Goal: Find specific page/section: Find specific page/section

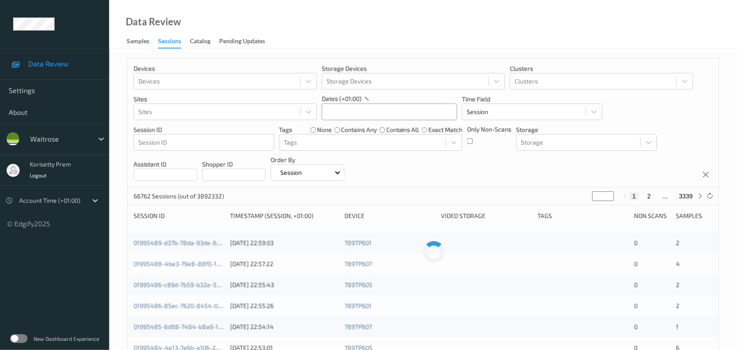
click at [369, 112] on input "text" at bounding box center [389, 111] width 135 height 17
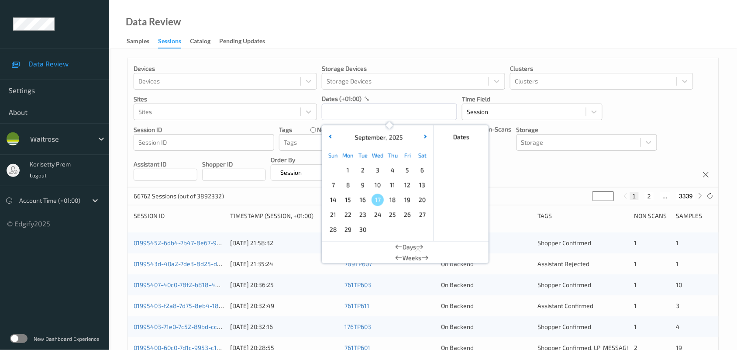
click at [365, 203] on span "16" at bounding box center [363, 200] width 12 height 12
type input "[DATE] 00:00 -> [DATE] 23:59"
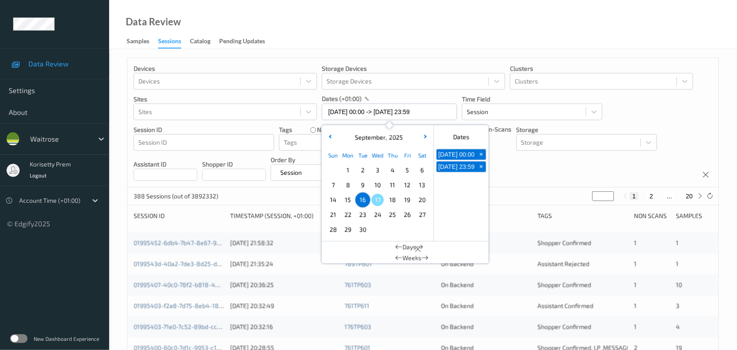
click at [651, 199] on button "2" at bounding box center [651, 196] width 9 height 8
type input "*"
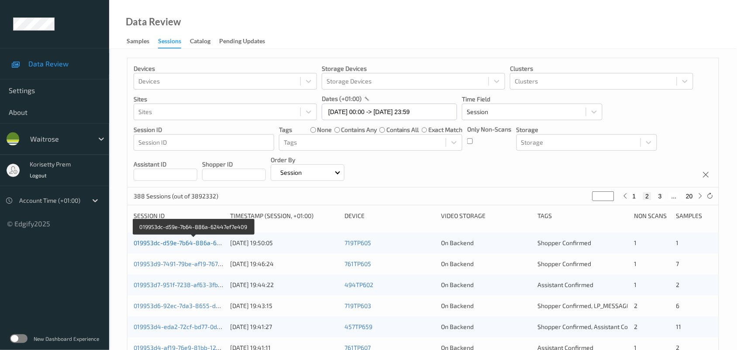
click at [183, 240] on link "019953dc-d59e-7b64-886a-62447ef7e409" at bounding box center [194, 242] width 120 height 7
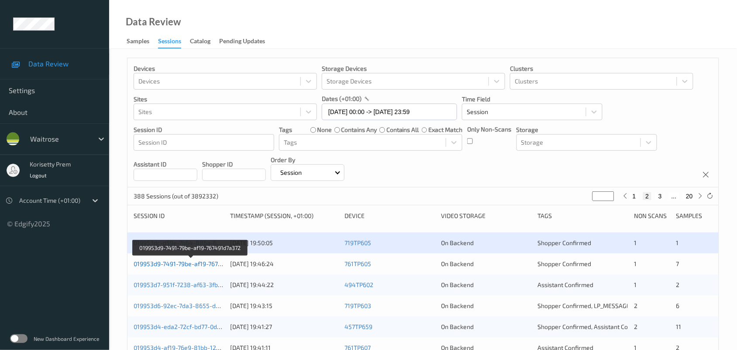
click at [194, 262] on link "019953d9-7491-79be-af19-767491d7a372" at bounding box center [191, 263] width 114 height 7
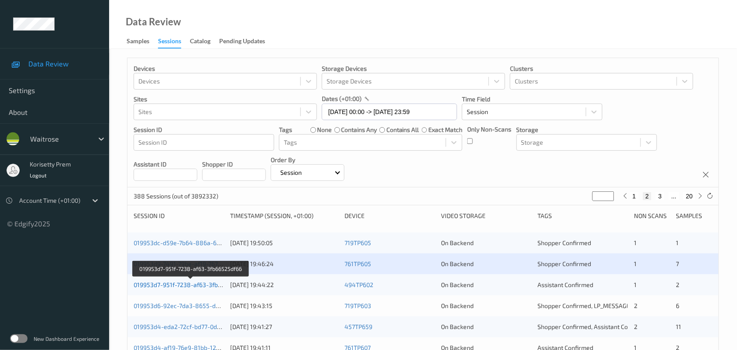
click at [197, 285] on link "019953d7-951f-7238-af63-3fb66525df66" at bounding box center [191, 284] width 114 height 7
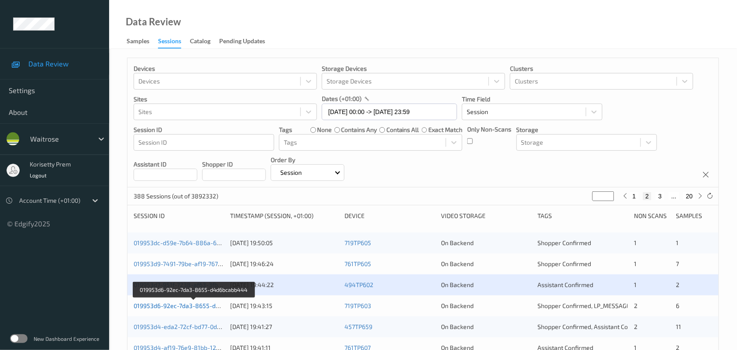
click at [199, 306] on link "019953d6-92ec-7da3-8655-d4d6bcabb444" at bounding box center [195, 305] width 122 height 7
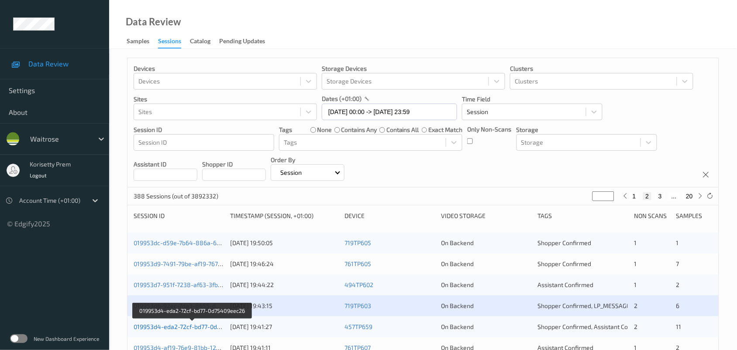
click at [206, 327] on link "019953d4-eda2-72cf-bd77-0d75409eec26" at bounding box center [193, 326] width 118 height 7
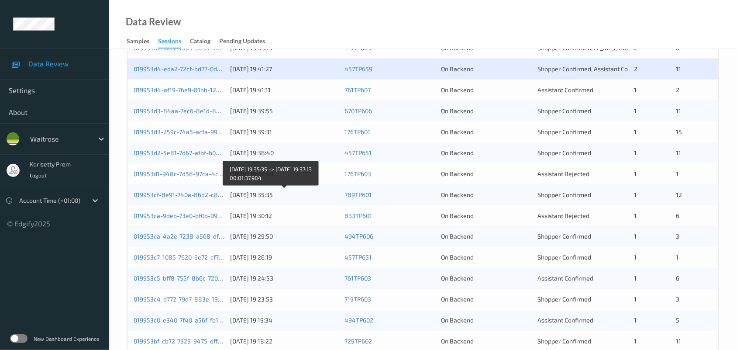
scroll to position [174, 0]
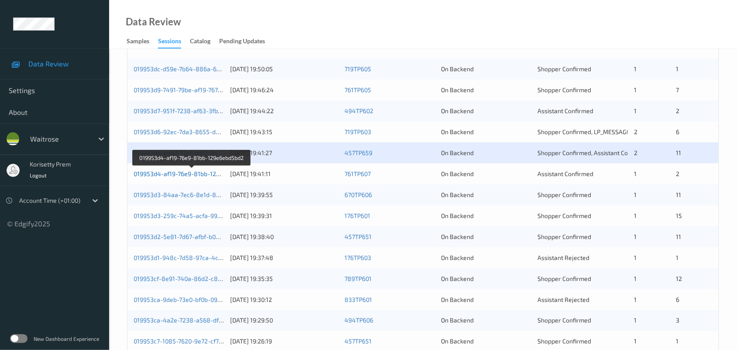
click at [188, 173] on link "019953d4-af19-76e9-81bb-129e6ebd5bd2" at bounding box center [192, 173] width 117 height 7
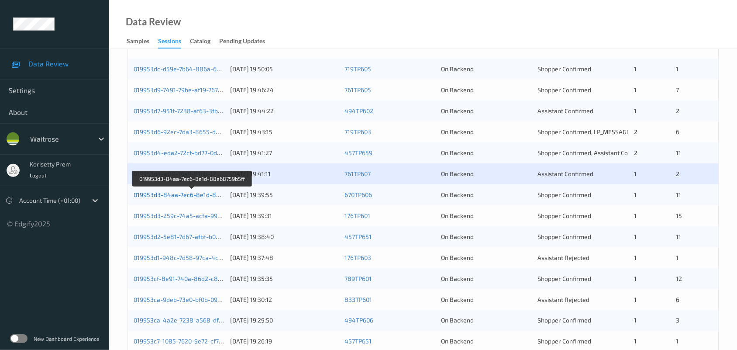
click at [195, 192] on link "019953d3-84aa-7ec6-8e1d-88a68759b5ff" at bounding box center [193, 194] width 119 height 7
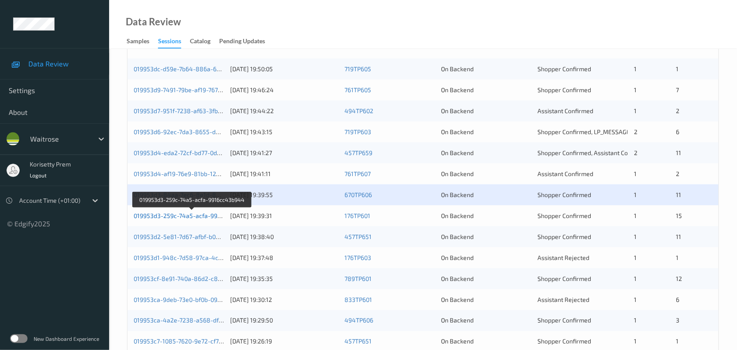
click at [198, 215] on link "019953d3-259c-74a5-acfa-9916cc43b944" at bounding box center [193, 215] width 118 height 7
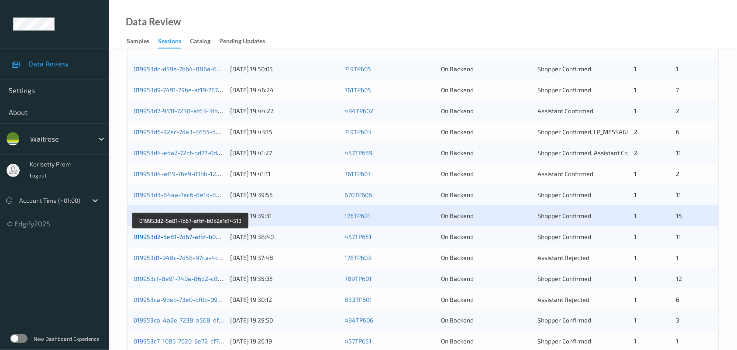
click at [205, 237] on link "019953d2-5e81-7d67-afbf-b0b2e1c14513" at bounding box center [191, 236] width 114 height 7
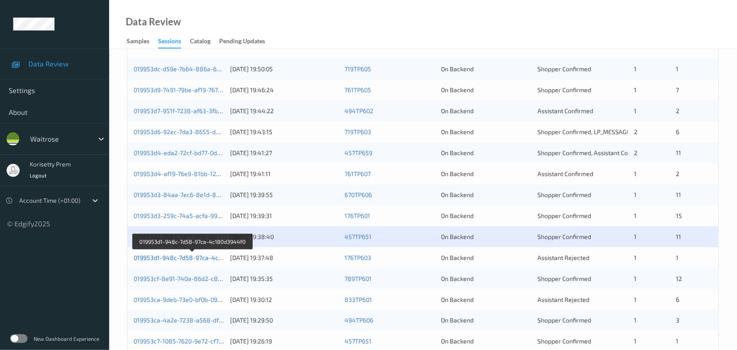
click at [206, 258] on link "019953d1-948c-7d58-97ca-4c180d3944f0" at bounding box center [193, 257] width 119 height 7
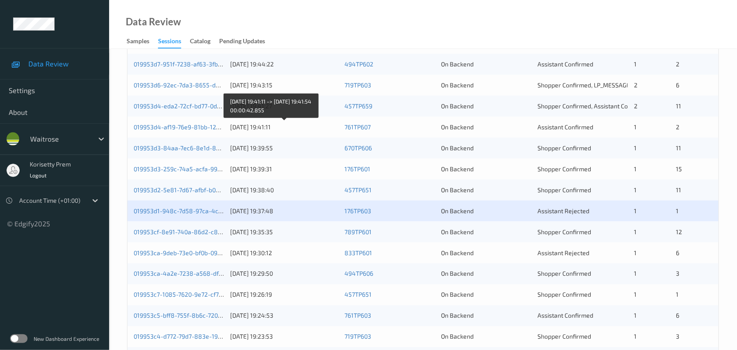
scroll to position [337, 0]
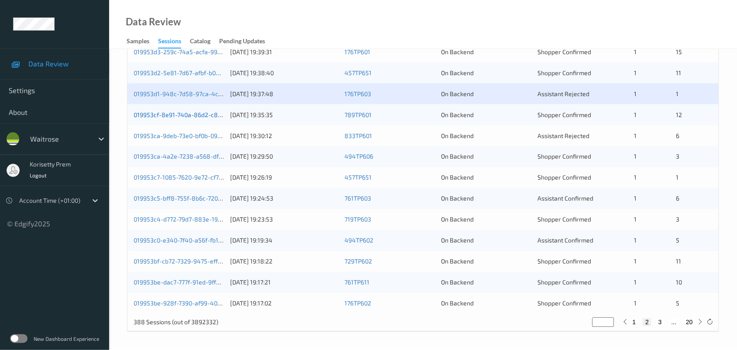
click at [189, 113] on link "019953cf-8e91-740a-86d2-c85ccd7775dd" at bounding box center [192, 114] width 117 height 7
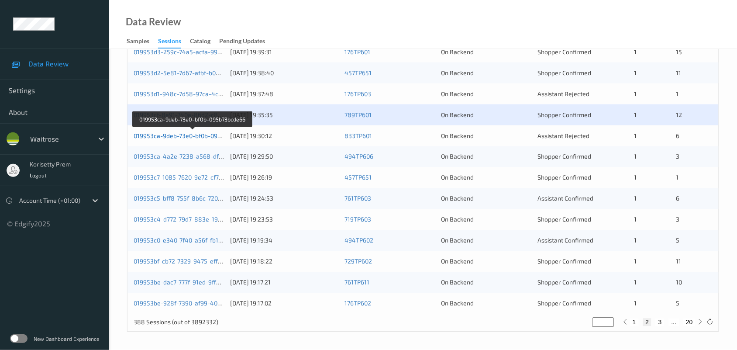
click at [206, 134] on link "019953ca-9deb-73e0-bf0b-095b73bcde66" at bounding box center [193, 135] width 118 height 7
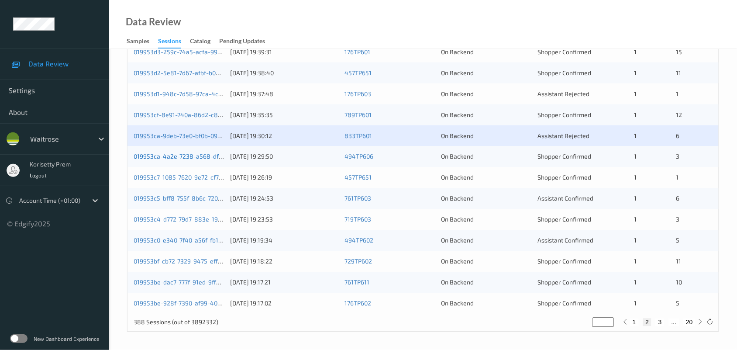
click at [205, 153] on link "019953ca-4a2e-7238-a568-df4984c4831b" at bounding box center [194, 156] width 121 height 7
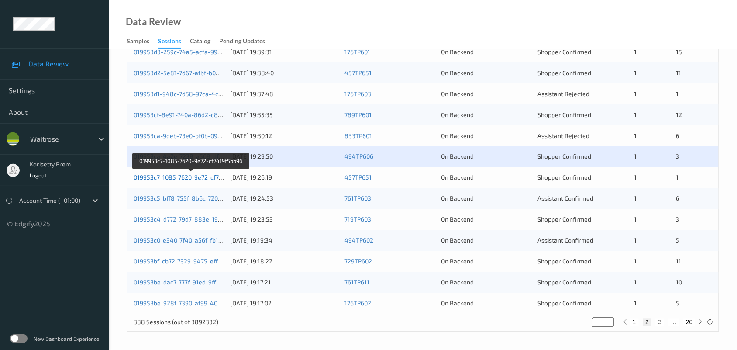
click at [199, 175] on link "019953c7-1085-7620-9e72-cf7419f5bb96" at bounding box center [191, 177] width 115 height 7
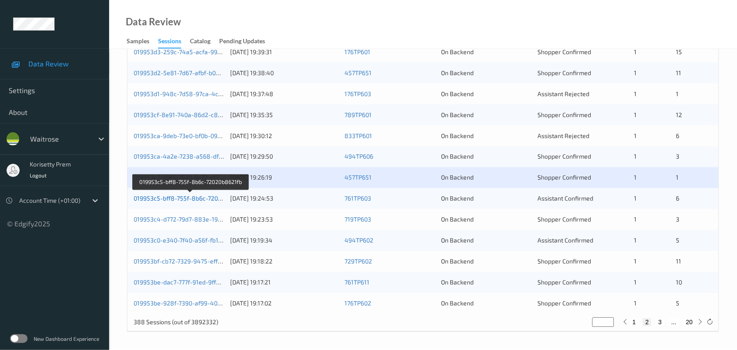
click at [197, 195] on link "019953c5-bff8-755f-8b6c-72020b8621fb" at bounding box center [191, 198] width 114 height 7
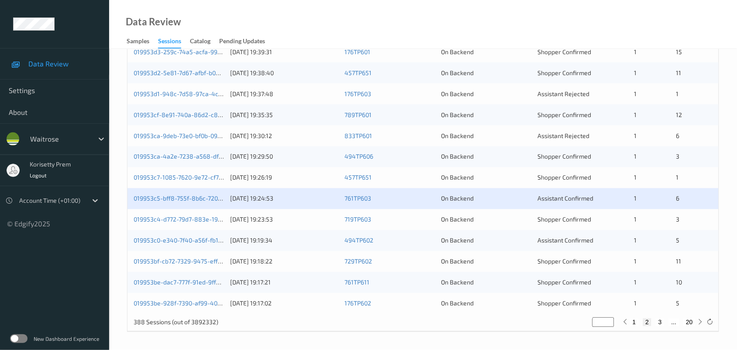
scroll to position [283, 0]
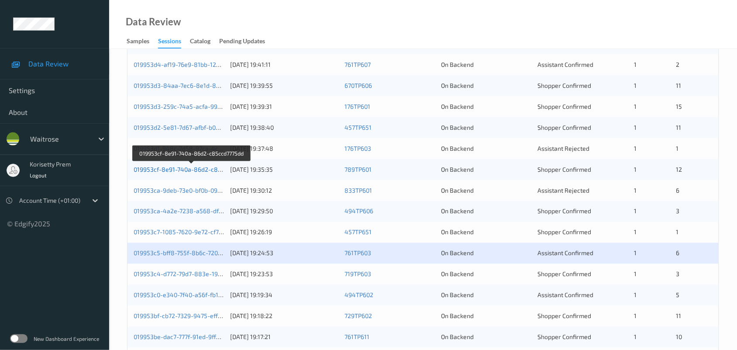
click at [210, 166] on link "019953cf-8e91-740a-86d2-c85ccd7775dd" at bounding box center [192, 168] width 117 height 7
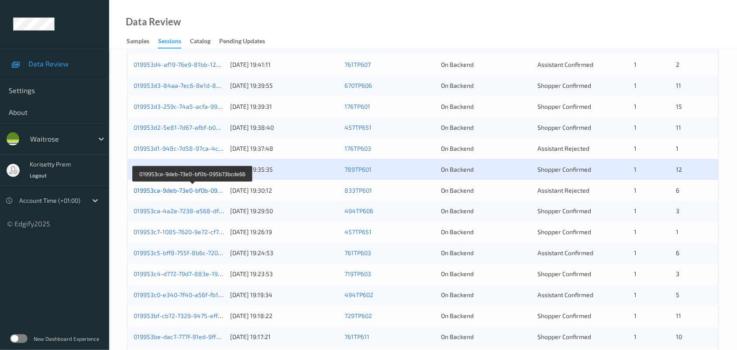
click at [201, 188] on link "019953ca-9deb-73e0-bf0b-095b73bcde66" at bounding box center [193, 189] width 118 height 7
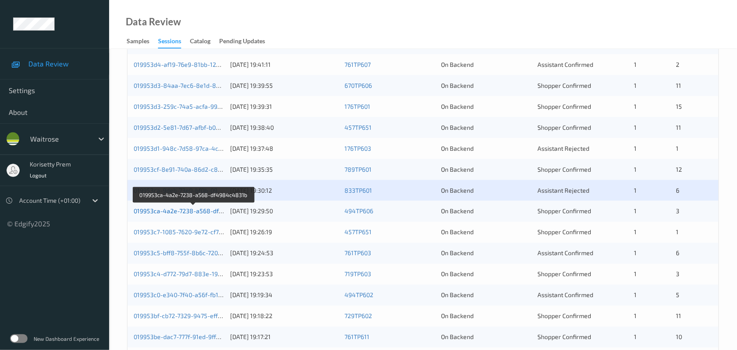
click at [206, 210] on link "019953ca-4a2e-7238-a568-df4984c4831b" at bounding box center [194, 210] width 121 height 7
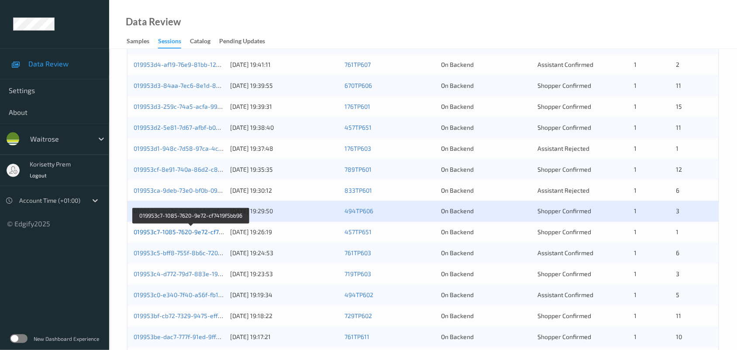
click at [212, 232] on link "019953c7-1085-7620-9e72-cf7419f5bb96" at bounding box center [191, 231] width 115 height 7
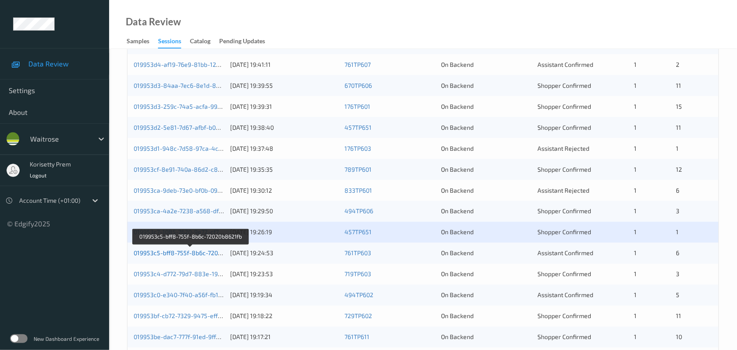
click at [209, 252] on link "019953c5-bff8-755f-8b6c-72020b8621fb" at bounding box center [191, 252] width 114 height 7
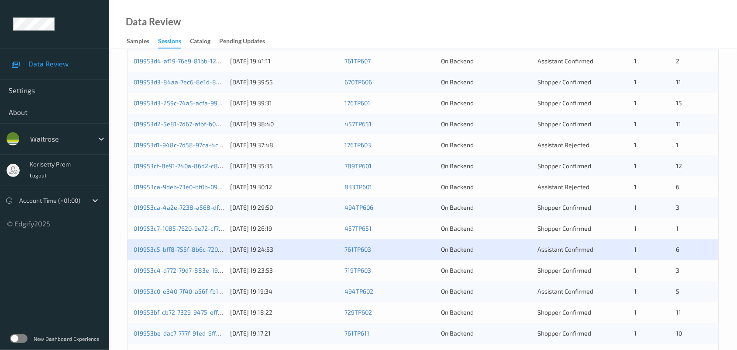
scroll to position [337, 0]
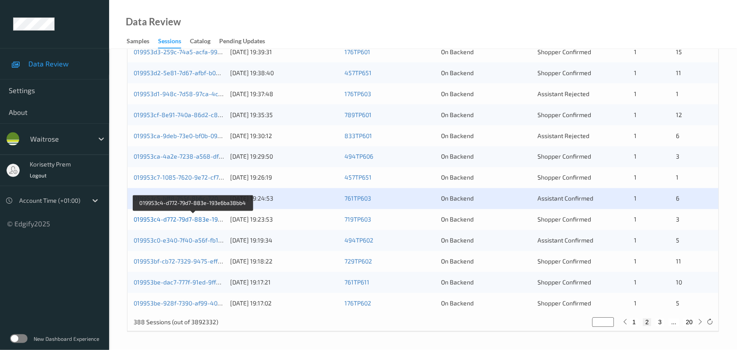
click at [188, 219] on link "019953c4-d772-79d7-883e-193e6ba38bb4" at bounding box center [194, 219] width 120 height 7
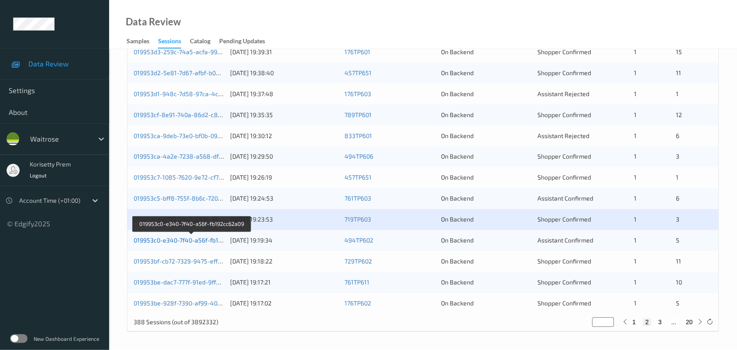
click at [201, 239] on link "019953c0-e340-7f40-a56f-fb192cc62a09" at bounding box center [191, 240] width 115 height 7
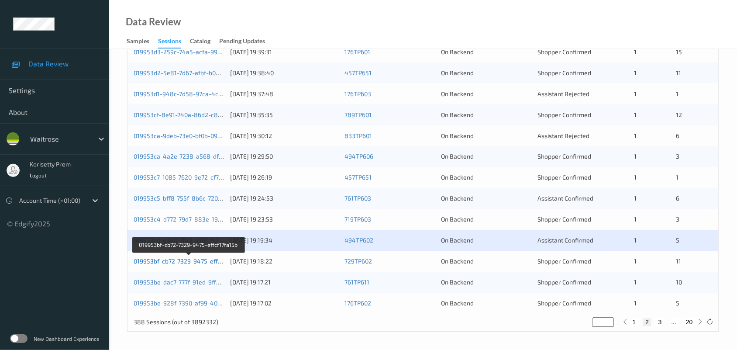
click at [210, 260] on link "019953bf-cb72-7329-9475-effcf17fa15b" at bounding box center [189, 261] width 110 height 7
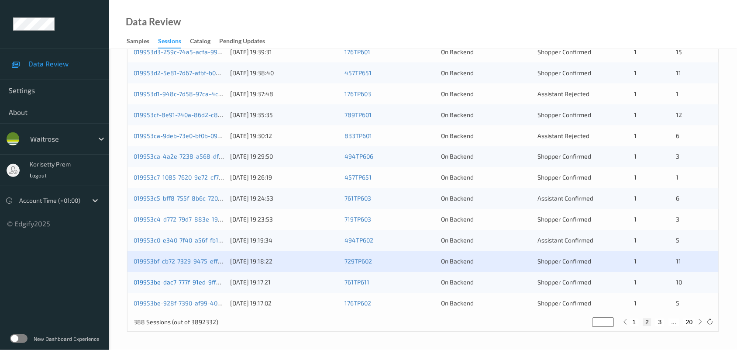
click at [214, 282] on link "019953be-dac7-777f-91ed-9ffc2b3554c0" at bounding box center [190, 281] width 113 height 7
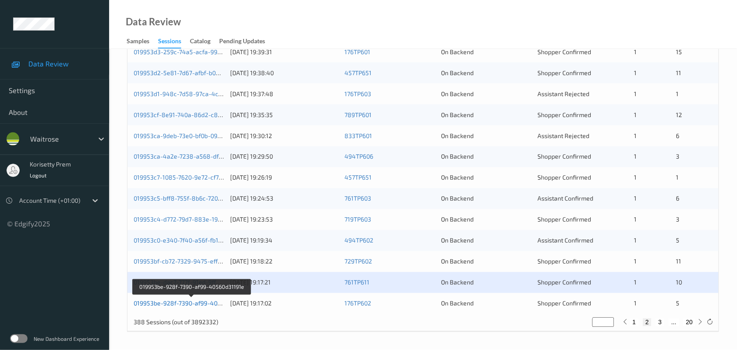
click at [210, 303] on link "019953be-928f-7390-af99-40560d31191e" at bounding box center [192, 302] width 116 height 7
